Goal: Transaction & Acquisition: Purchase product/service

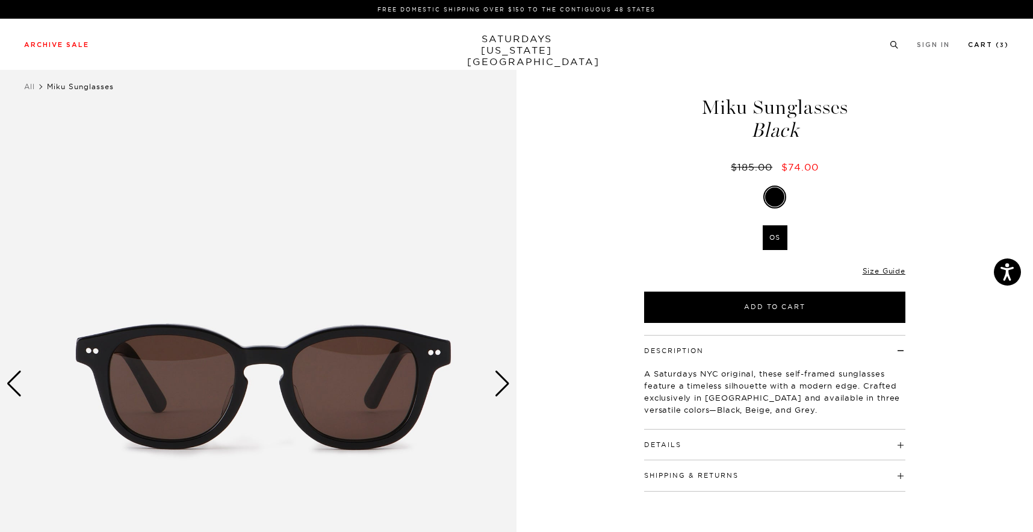
click at [992, 42] on link "Cart ( 3 )" at bounding box center [988, 45] width 41 height 7
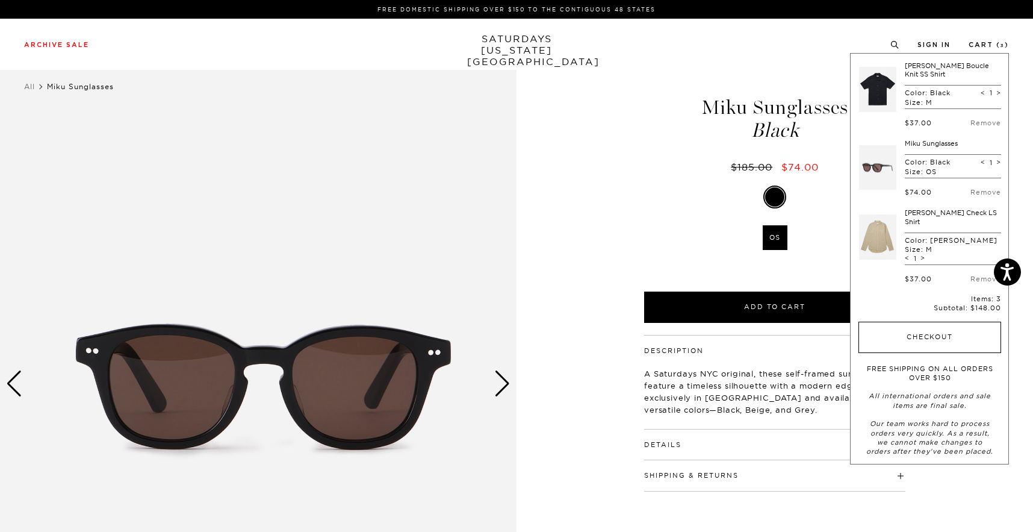
click at [923, 322] on button "Checkout" at bounding box center [930, 337] width 143 height 31
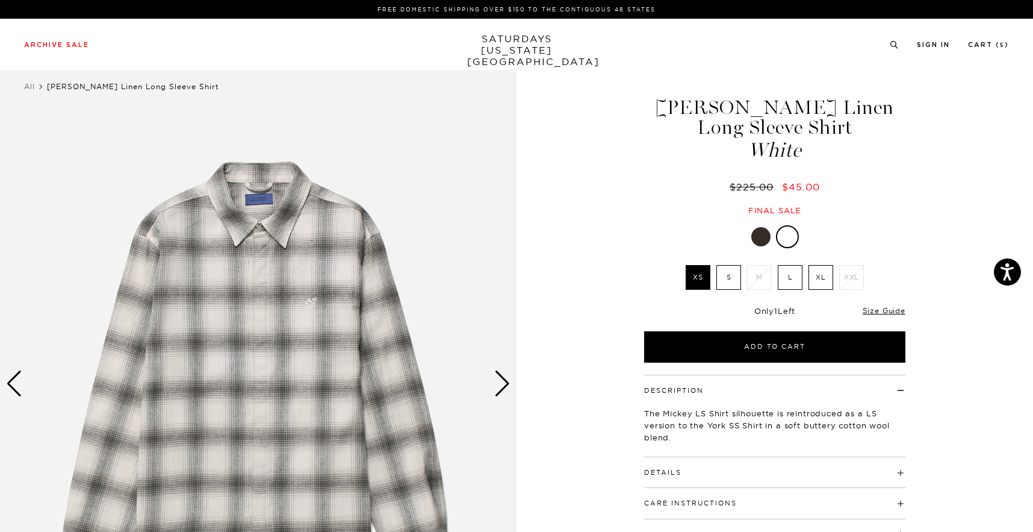
click at [938, 34] on div "Archive Sale Men's Tees Shirts Shorts Swim Knitwear Pants Sweats Women's" at bounding box center [516, 44] width 1033 height 51
click at [938, 44] on link "Sign In" at bounding box center [933, 45] width 33 height 7
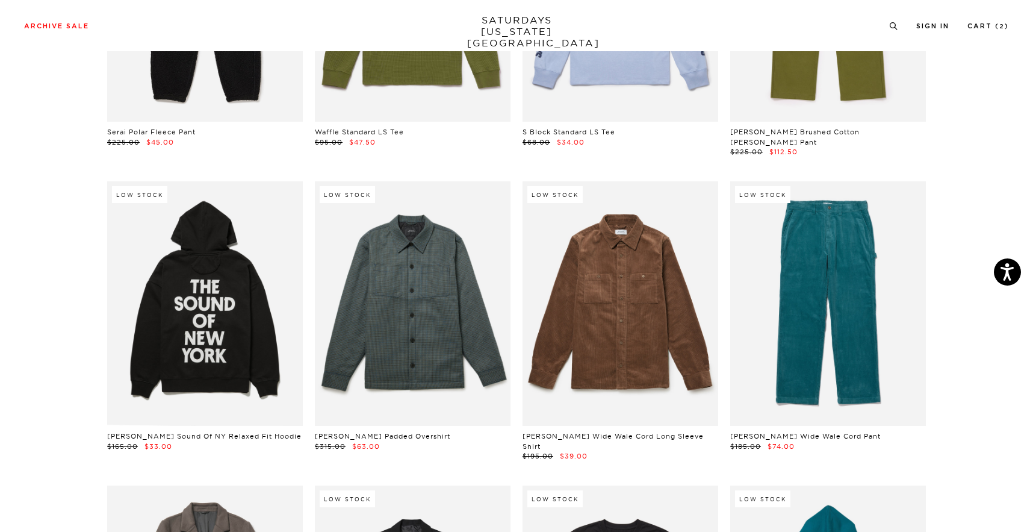
scroll to position [19587, 0]
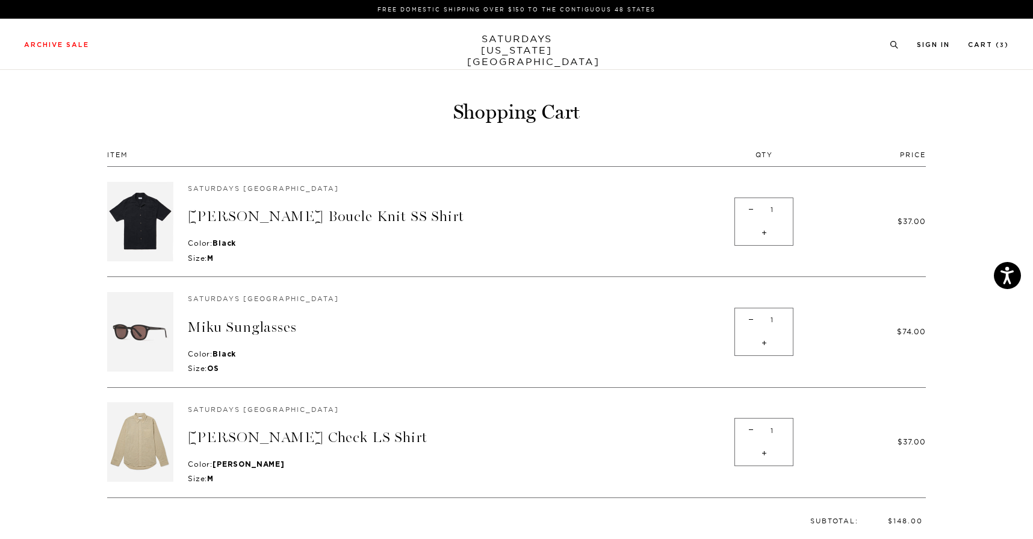
scroll to position [214, 0]
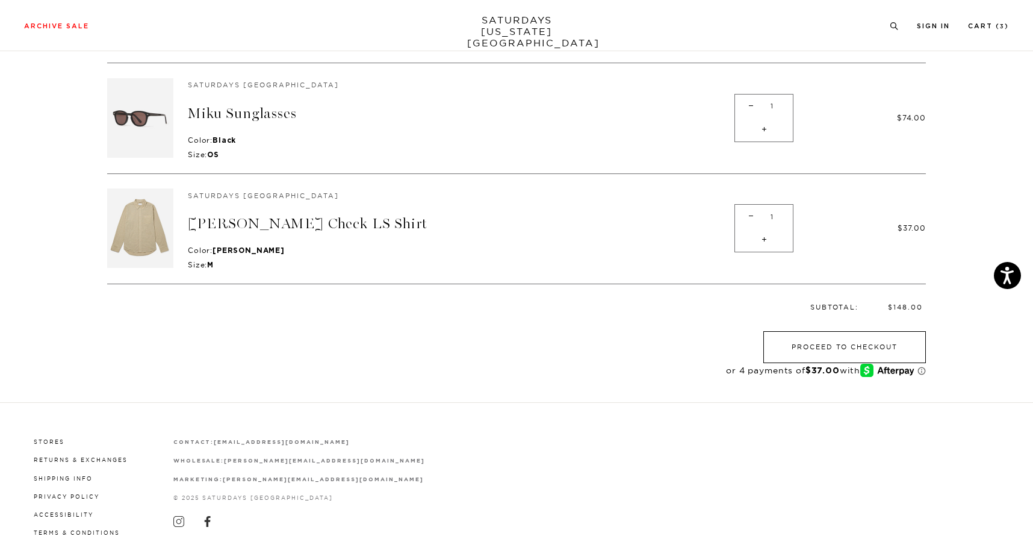
click at [842, 346] on button "Proceed to Checkout" at bounding box center [844, 347] width 163 height 32
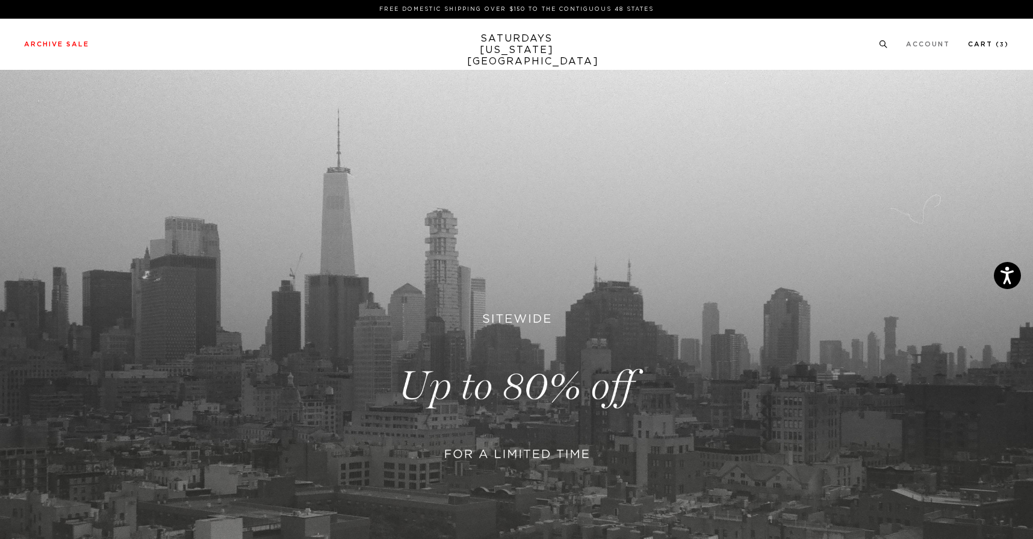
click at [989, 45] on link "Cart ( 3 )" at bounding box center [988, 44] width 41 height 7
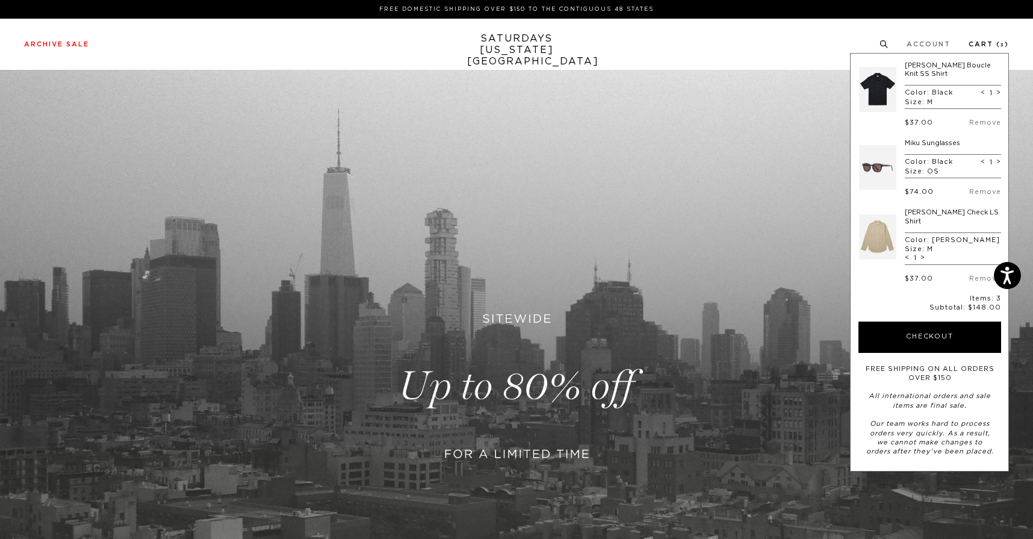
click at [989, 45] on link "Cart ( 3 )" at bounding box center [989, 44] width 40 height 7
